Goal: Task Accomplishment & Management: Use online tool/utility

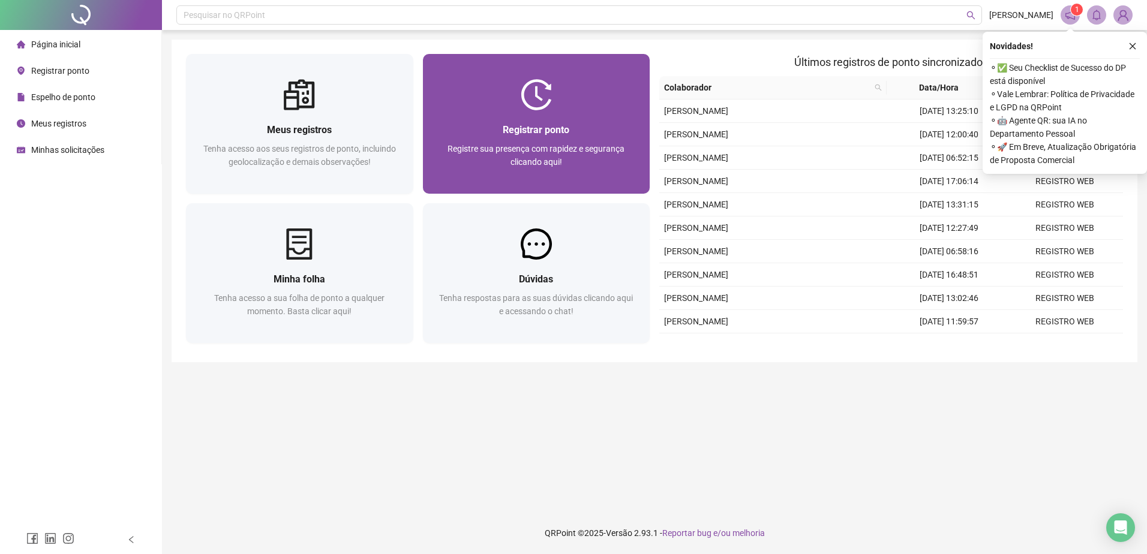
click at [591, 104] on div at bounding box center [536, 94] width 227 height 31
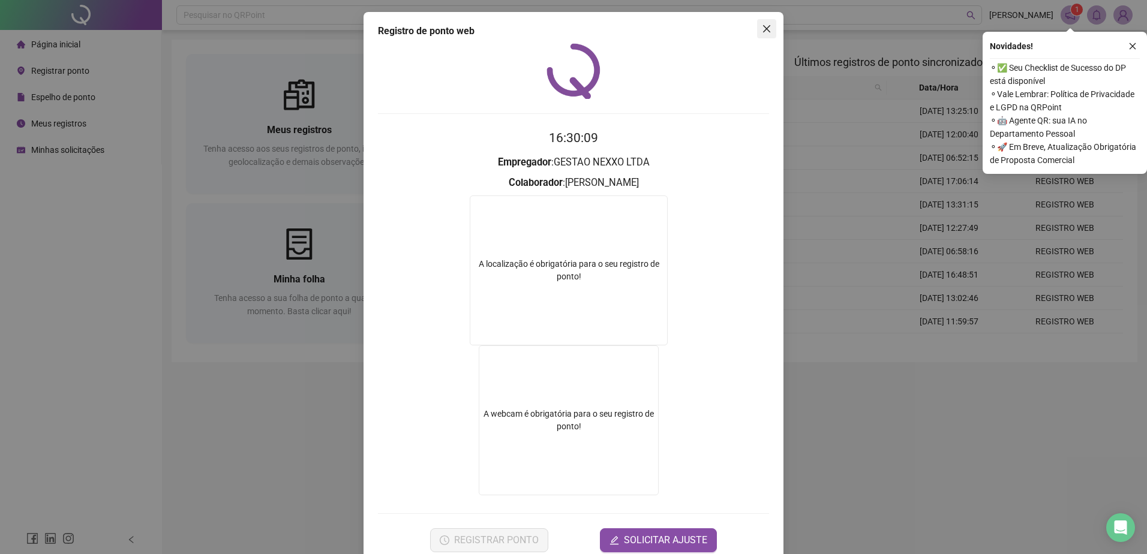
click at [764, 26] on icon "close" at bounding box center [766, 28] width 7 height 7
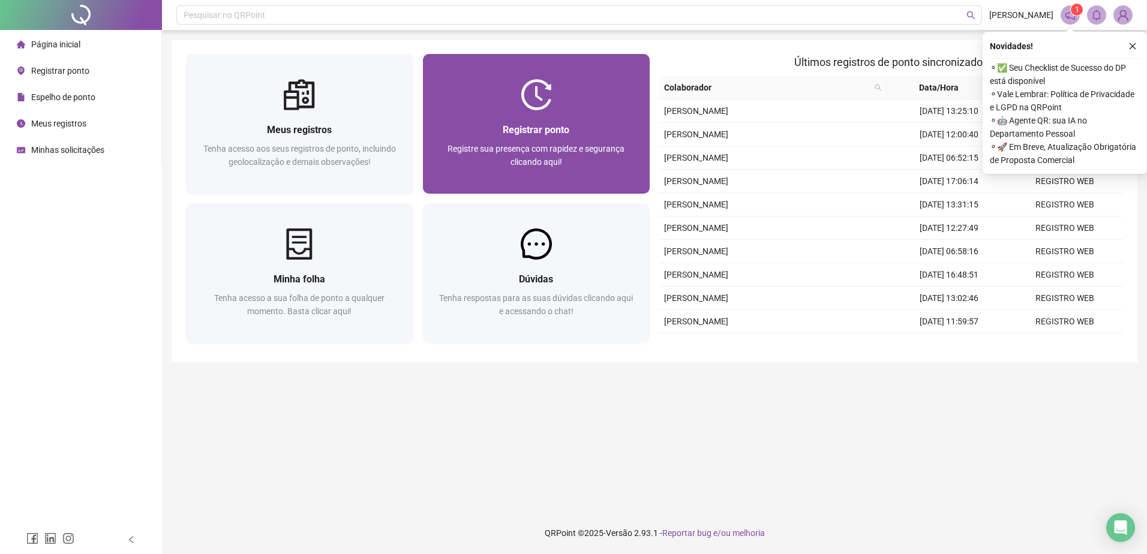
click at [548, 98] on img at bounding box center [536, 94] width 31 height 31
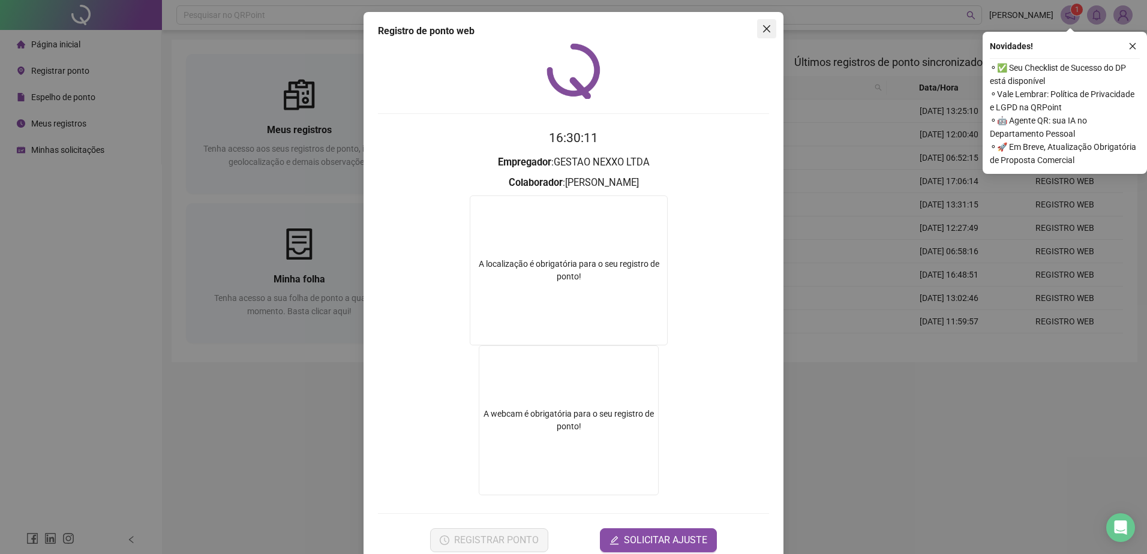
click at [762, 27] on icon "close" at bounding box center [767, 29] width 10 height 10
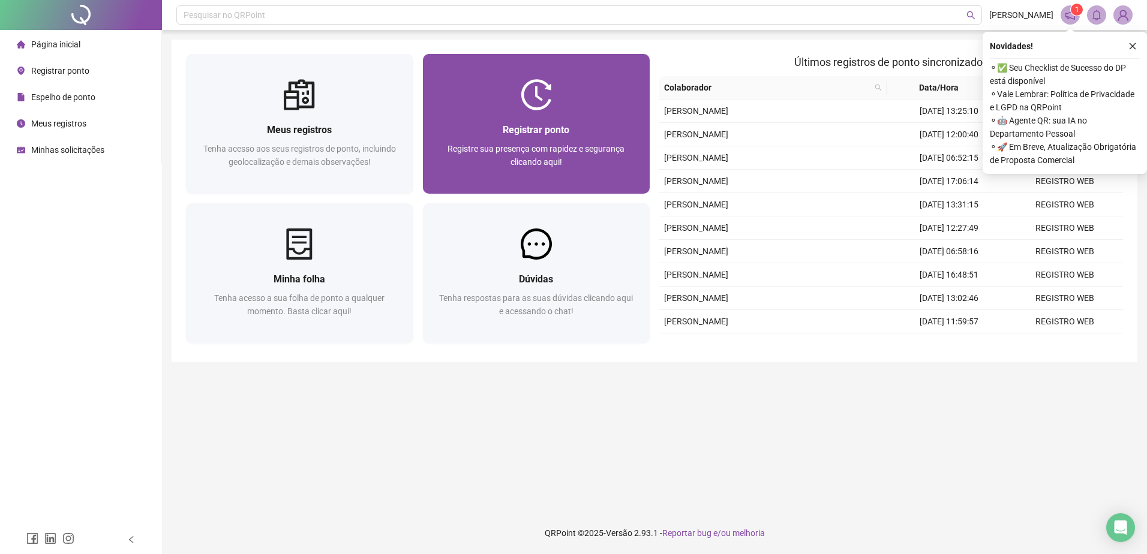
click at [539, 109] on img at bounding box center [536, 94] width 31 height 31
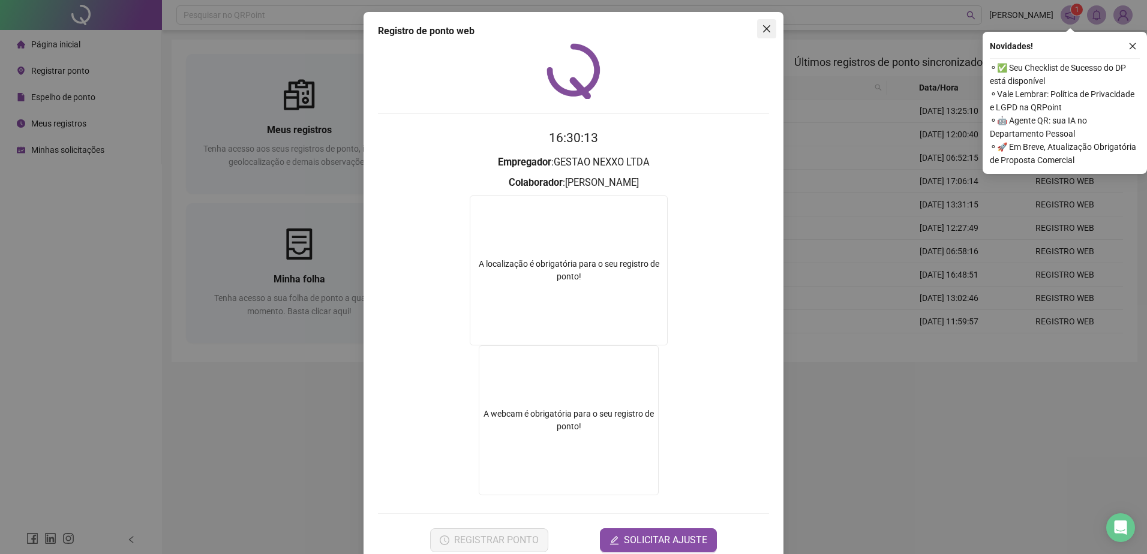
click at [764, 28] on icon "close" at bounding box center [767, 29] width 10 height 10
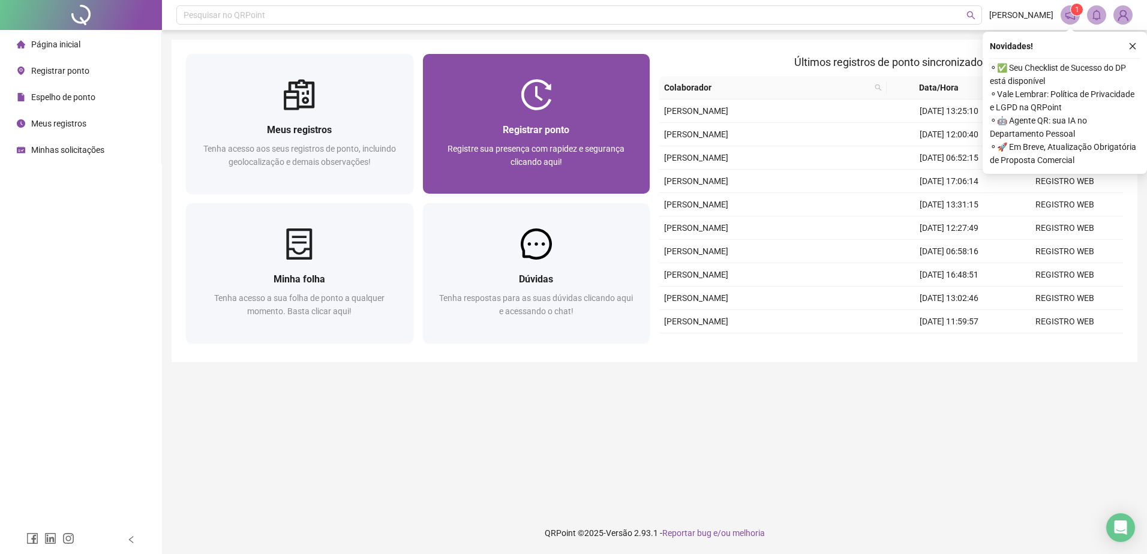
click at [579, 104] on div at bounding box center [536, 94] width 227 height 31
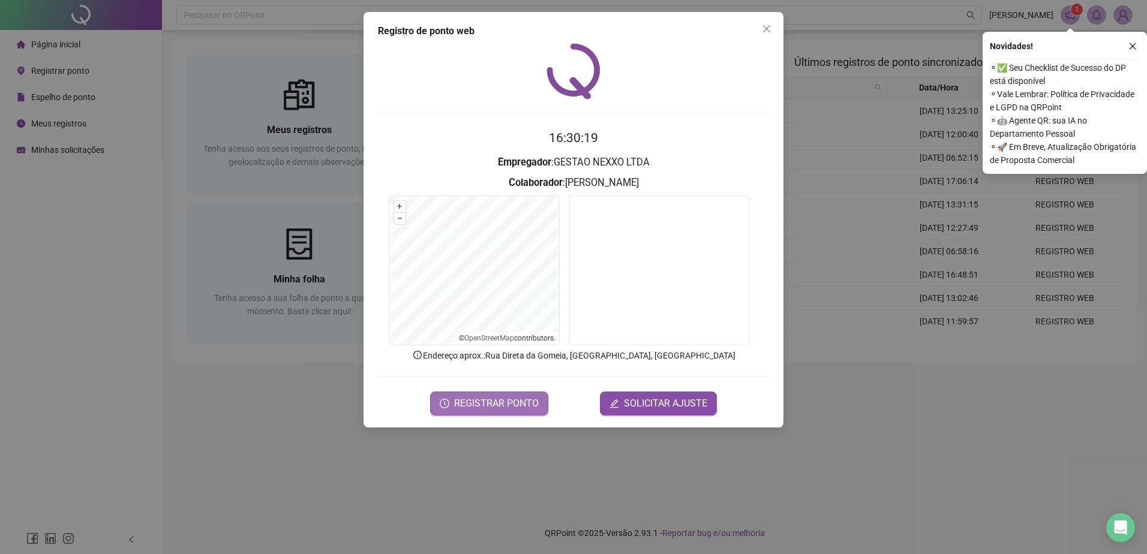
click at [486, 408] on span "REGISTRAR PONTO" at bounding box center [496, 403] width 85 height 14
